Goal: Navigation & Orientation: Find specific page/section

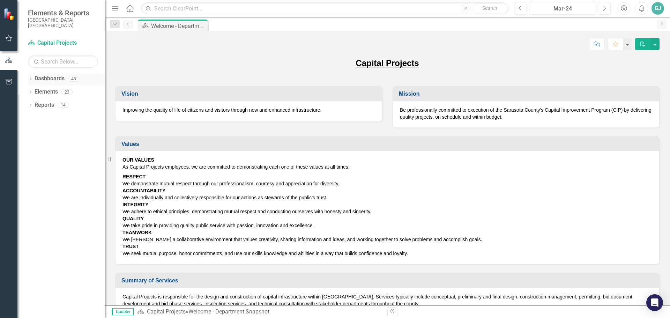
click at [40, 75] on link "Dashboards" at bounding box center [50, 79] width 30 height 8
click at [29, 77] on icon "Dropdown" at bounding box center [30, 79] width 5 height 4
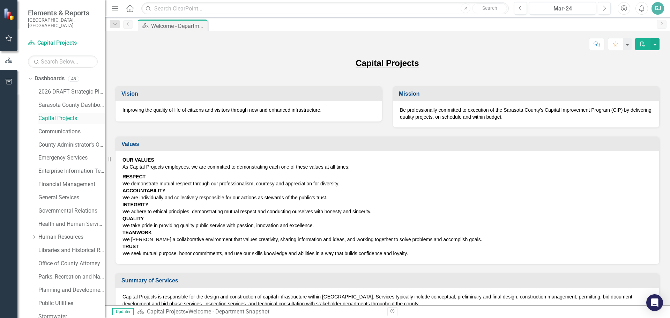
click at [55, 117] on link "Capital Projects" at bounding box center [71, 118] width 66 height 8
click at [75, 88] on link "2026 DRAFT Strategic Plan" at bounding box center [71, 92] width 66 height 8
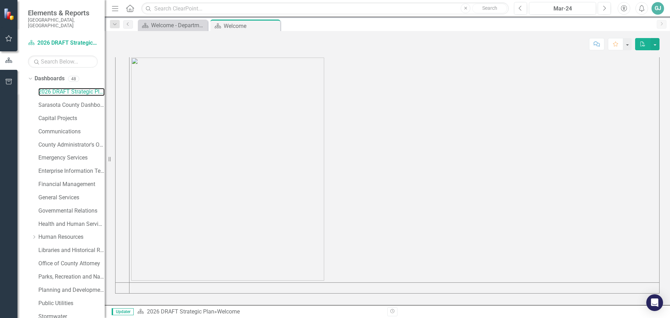
scroll to position [296, 0]
click at [67, 101] on link "Sarasota County Dashboard" at bounding box center [71, 105] width 66 height 8
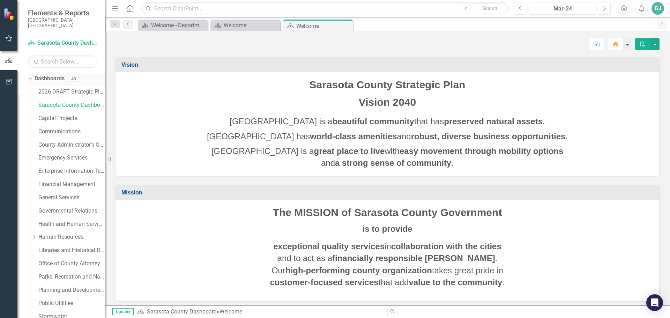
click at [32, 76] on div "Dropdown" at bounding box center [29, 78] width 6 height 5
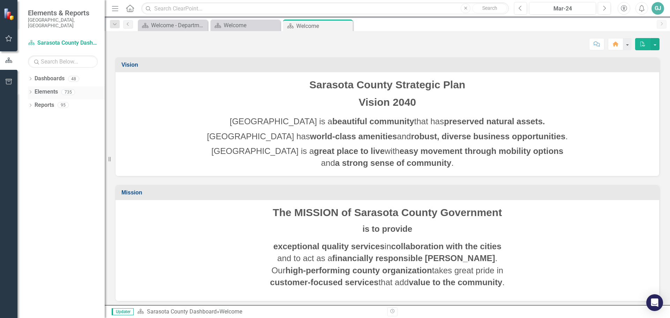
click at [37, 88] on link "Elements" at bounding box center [46, 92] width 23 height 8
click at [31, 91] on icon "Dropdown" at bounding box center [30, 93] width 5 height 4
click at [46, 101] on link "Goal Goals" at bounding box center [50, 105] width 24 height 8
click at [31, 143] on icon "Dropdown" at bounding box center [30, 145] width 5 height 4
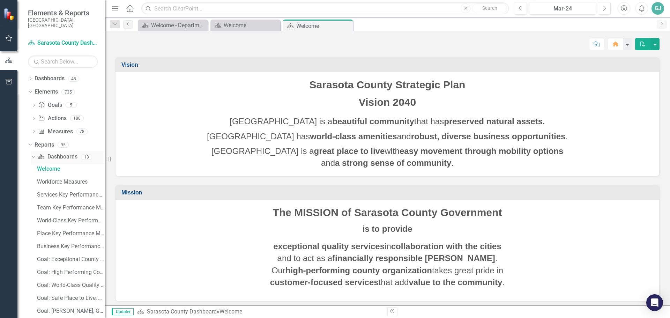
click at [56, 153] on link "Dashboard Dashboards" at bounding box center [57, 157] width 39 height 8
click at [34, 154] on icon "Dropdown" at bounding box center [33, 156] width 4 height 5
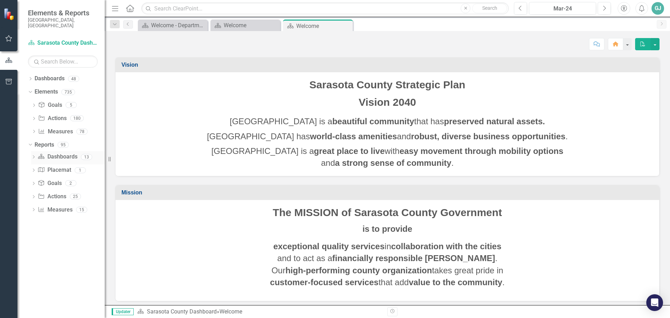
click at [34, 156] on icon "Dropdown" at bounding box center [33, 158] width 5 height 4
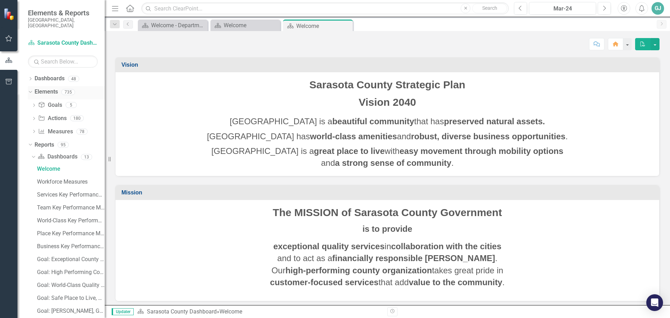
click at [43, 88] on link "Elements" at bounding box center [46, 92] width 23 height 8
click at [29, 89] on icon "Dropdown" at bounding box center [30, 91] width 4 height 5
click at [29, 91] on icon "Dropdown" at bounding box center [30, 93] width 5 height 4
click at [56, 88] on link "Elements" at bounding box center [46, 92] width 23 height 8
click at [53, 101] on link "Goal Goals" at bounding box center [50, 105] width 24 height 8
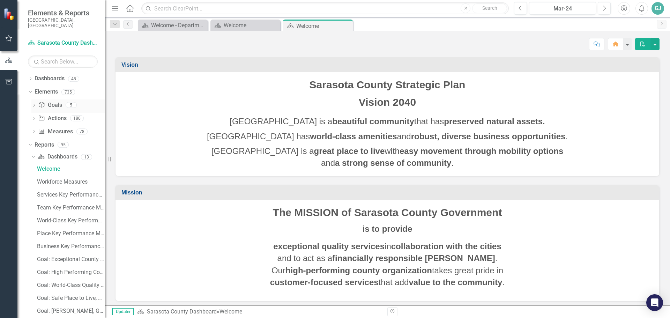
click at [54, 102] on link "Goal Goals" at bounding box center [50, 105] width 24 height 8
click at [33, 104] on icon "Dropdown" at bounding box center [33, 106] width 5 height 4
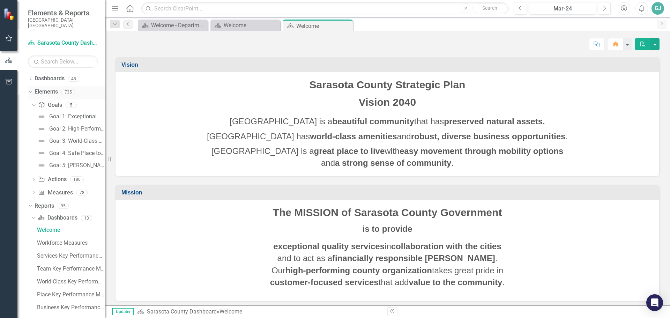
click at [30, 91] on icon at bounding box center [30, 92] width 3 height 2
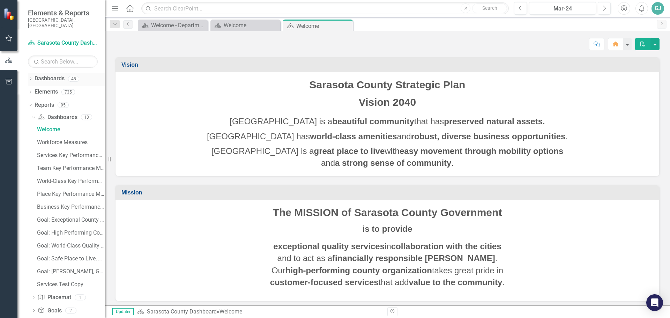
click at [48, 75] on link "Dashboards" at bounding box center [50, 79] width 30 height 8
click at [32, 77] on icon "Dropdown" at bounding box center [30, 79] width 5 height 4
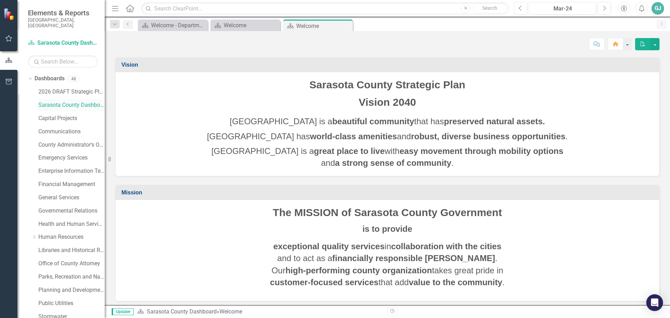
click at [59, 101] on link "Sarasota County Dashboard" at bounding box center [71, 105] width 66 height 8
click at [61, 114] on link "Capital Projects" at bounding box center [71, 118] width 66 height 8
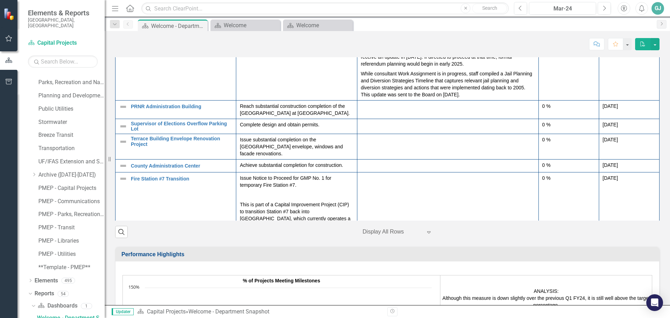
scroll to position [239, 0]
